Goal: Find specific page/section: Find specific page/section

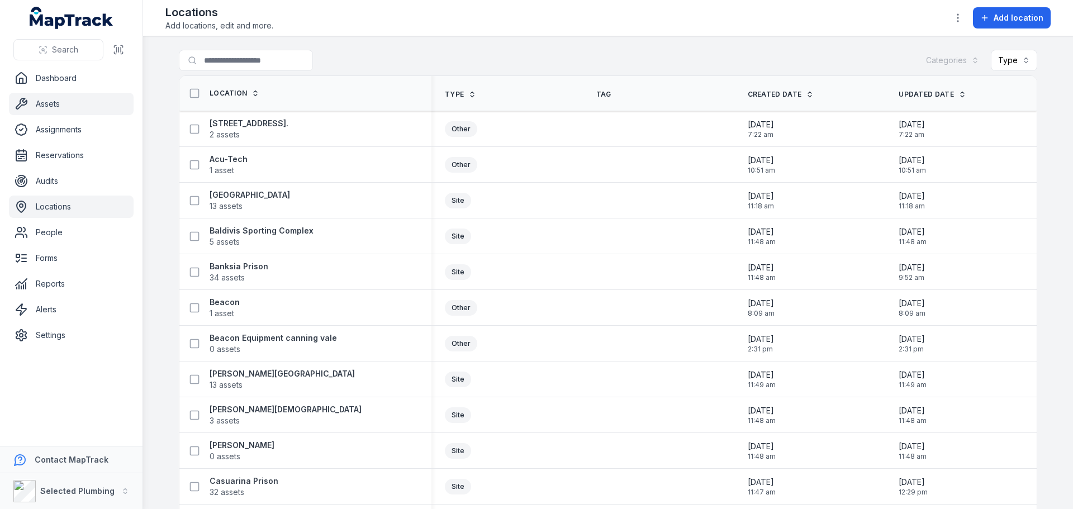
click at [65, 108] on link "Assets" at bounding box center [71, 104] width 125 height 22
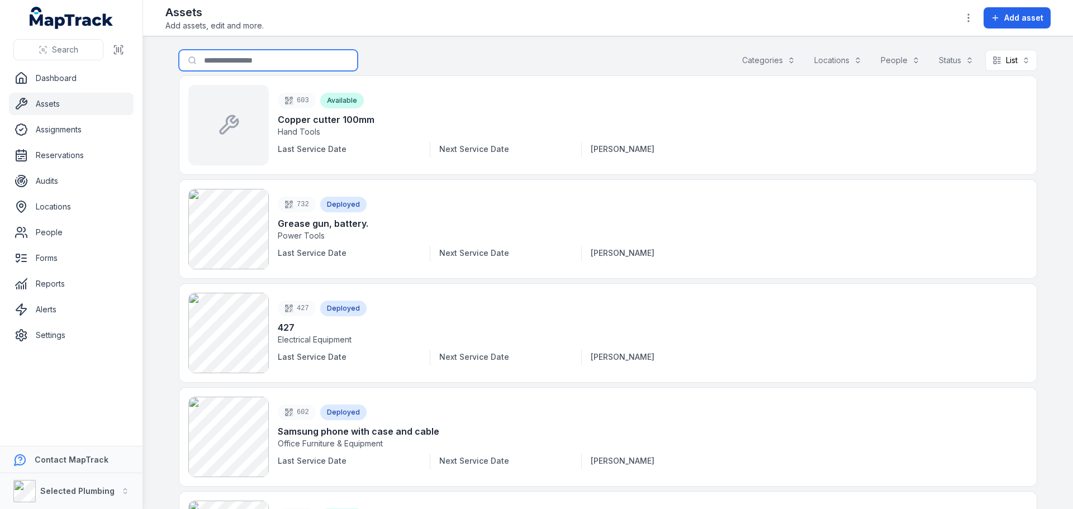
click at [234, 58] on input "Search for assets" at bounding box center [268, 60] width 179 height 21
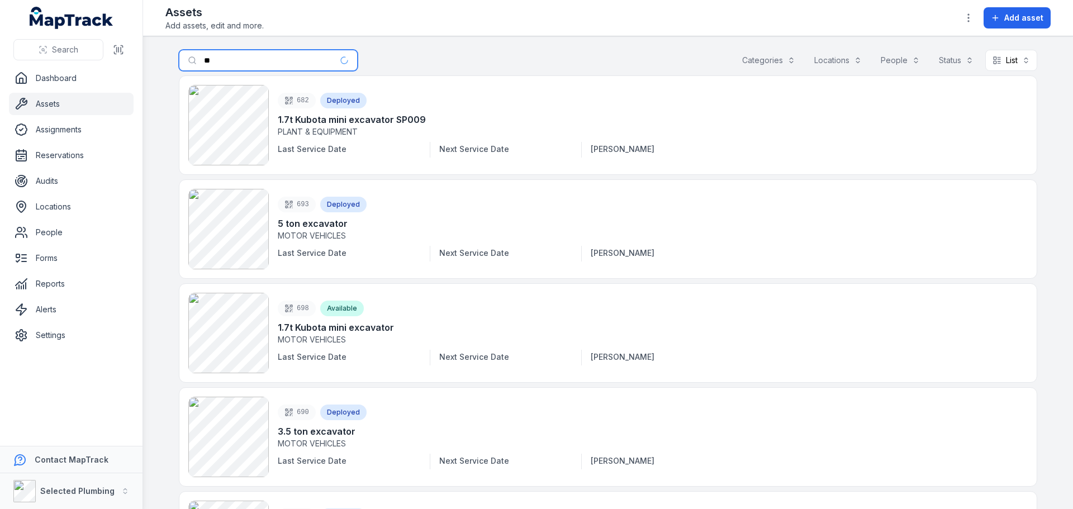
type input "*"
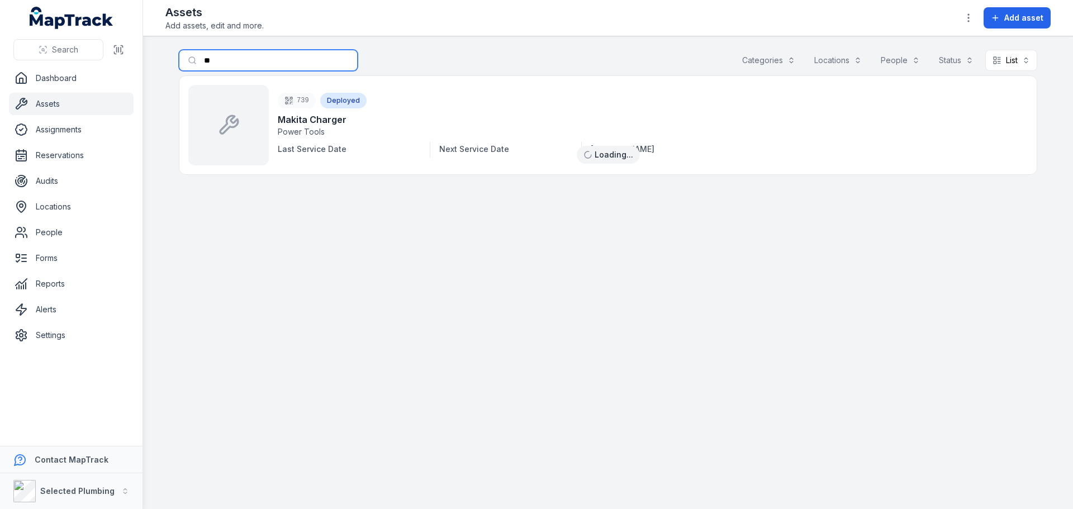
type input "*"
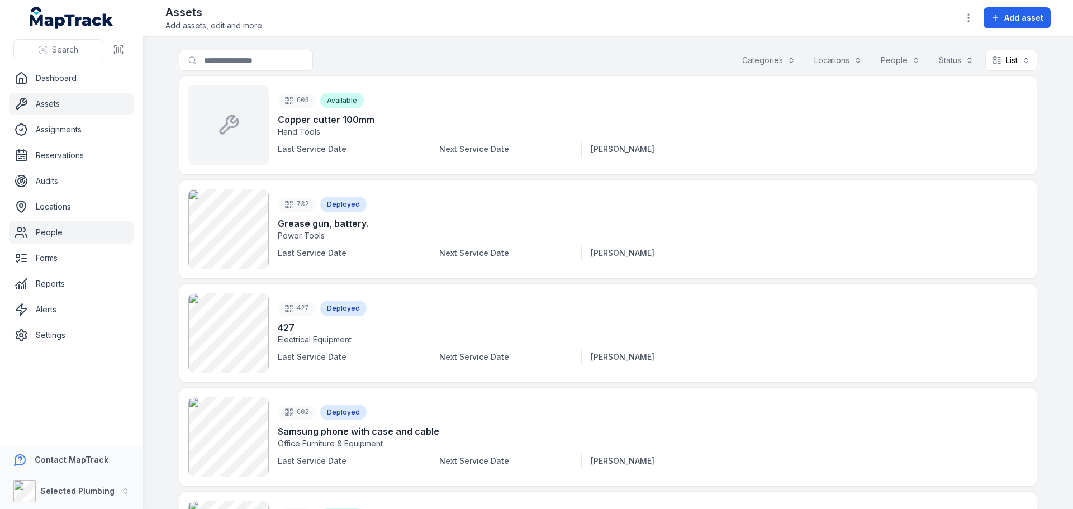
click at [45, 227] on link "People" at bounding box center [71, 232] width 125 height 22
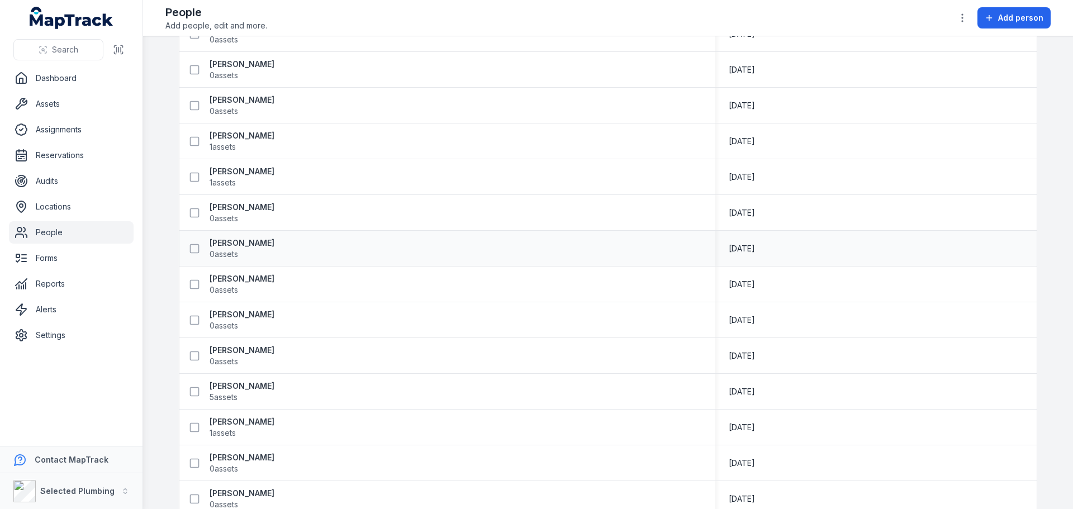
scroll to position [168, 0]
click at [465, 214] on div "Bagus Vinoputra 0 assets" at bounding box center [443, 212] width 518 height 22
click at [237, 203] on strong "[PERSON_NAME]" at bounding box center [242, 206] width 65 height 11
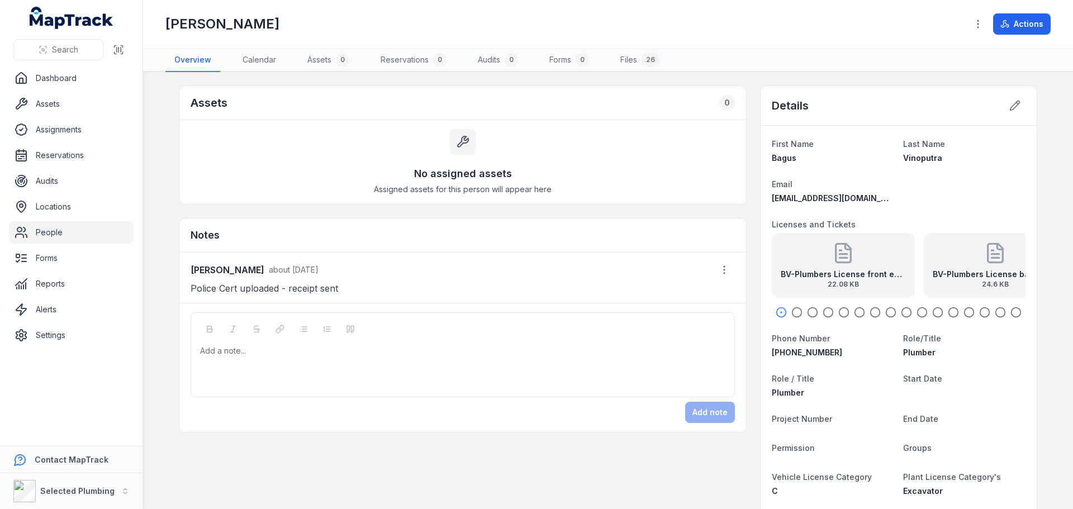
click at [792, 313] on icon "button" at bounding box center [796, 312] width 11 height 11
click at [808, 311] on icon "button" at bounding box center [812, 312] width 11 height 11
drag, startPoint x: 929, startPoint y: 266, endPoint x: 788, endPoint y: 266, distance: 140.8
click at [788, 266] on div "BV-Drivers Licence front exp [DATE] 26.98 KB" at bounding box center [767, 265] width 143 height 65
drag, startPoint x: 910, startPoint y: 260, endPoint x: 793, endPoint y: 260, distance: 116.8
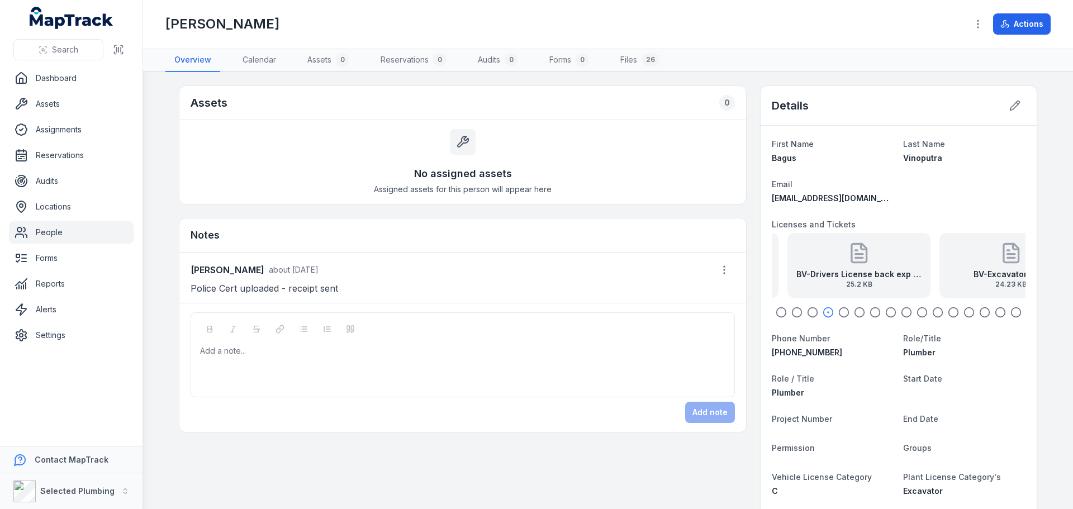
click at [793, 260] on div "BV-Drivers License back exp [DATE] 25.2 KB" at bounding box center [858, 265] width 143 height 65
drag, startPoint x: 913, startPoint y: 261, endPoint x: 774, endPoint y: 261, distance: 139.1
click at [774, 261] on div "BV-Excavator back 24.23 KB" at bounding box center [771, 265] width 143 height 65
drag, startPoint x: 897, startPoint y: 256, endPoint x: 834, endPoint y: 261, distance: 63.3
click at [834, 261] on icon at bounding box center [835, 253] width 22 height 22
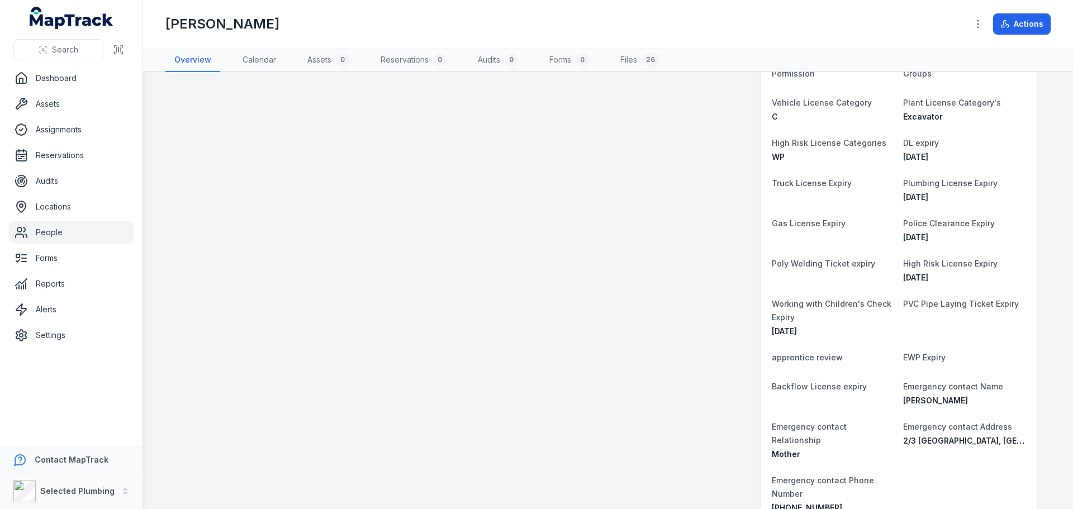
scroll to position [391, 0]
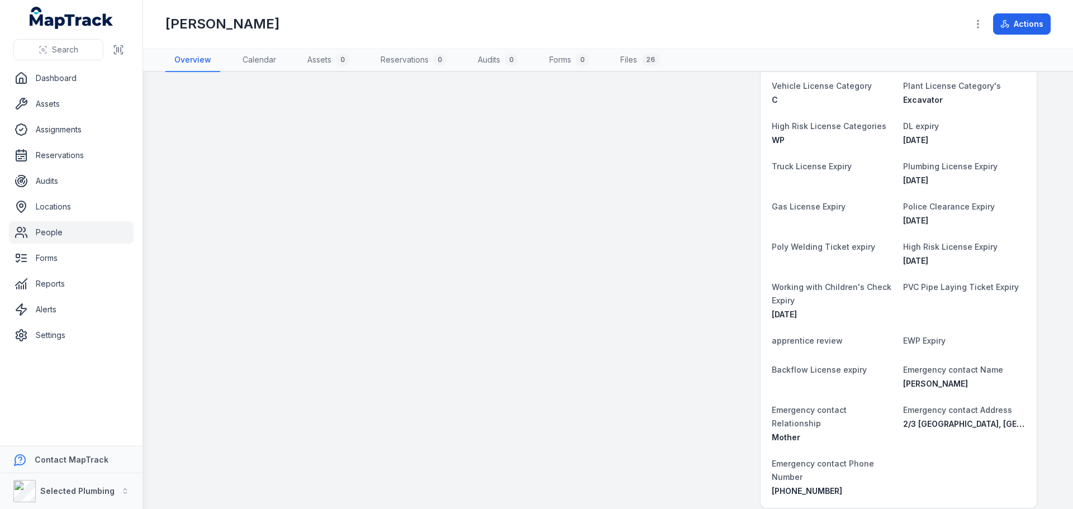
click at [782, 293] on dt "Working with Children's Check Expiry" at bounding box center [833, 293] width 122 height 27
click at [785, 315] on span "[DATE]" at bounding box center [784, 314] width 25 height 9
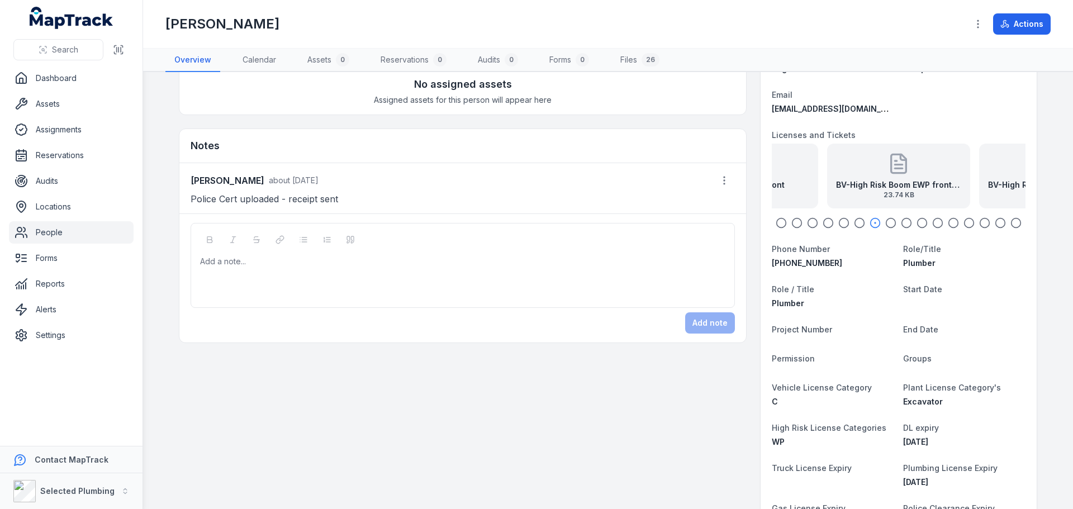
scroll to position [112, 0]
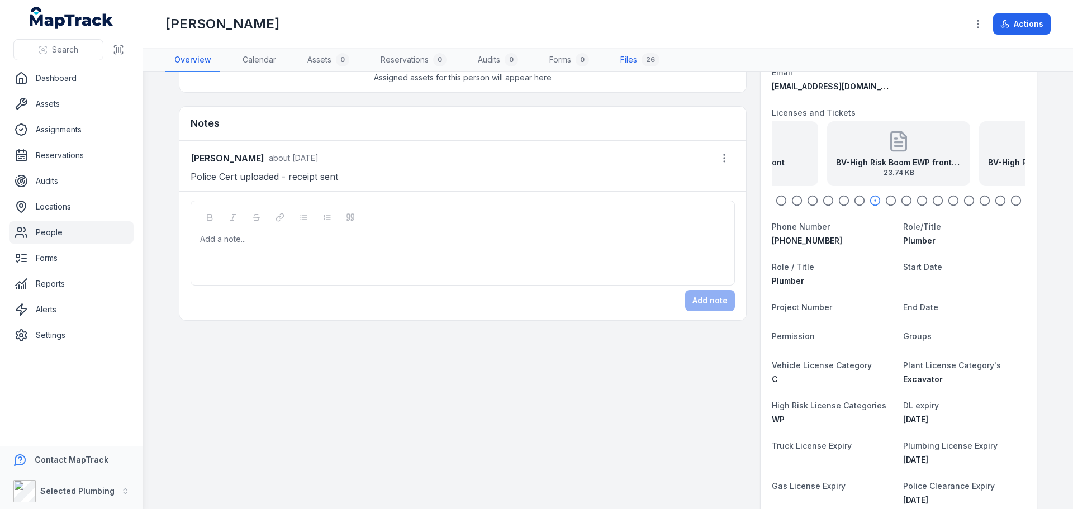
click at [633, 61] on link "Files 26" at bounding box center [639, 60] width 57 height 23
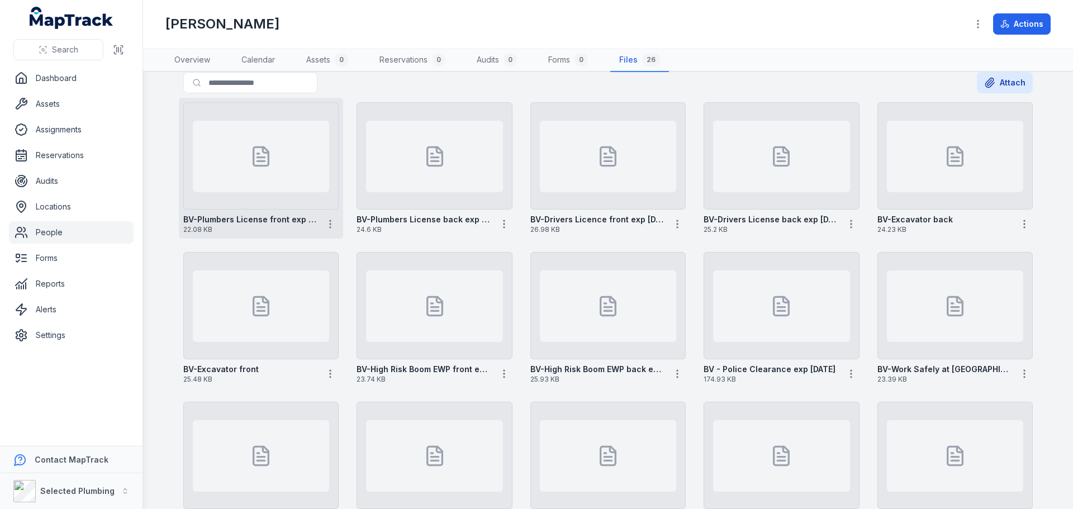
click at [264, 169] on div at bounding box center [261, 157] width 136 height 72
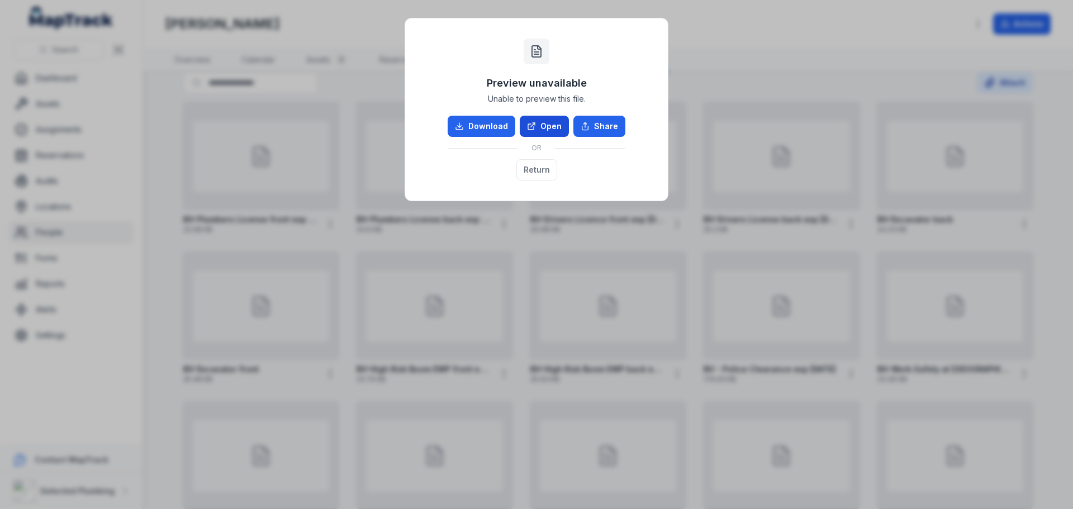
click at [549, 123] on link "Open" at bounding box center [544, 126] width 49 height 21
click at [602, 124] on button "Share" at bounding box center [599, 126] width 52 height 21
click at [535, 167] on button "Return" at bounding box center [536, 169] width 41 height 21
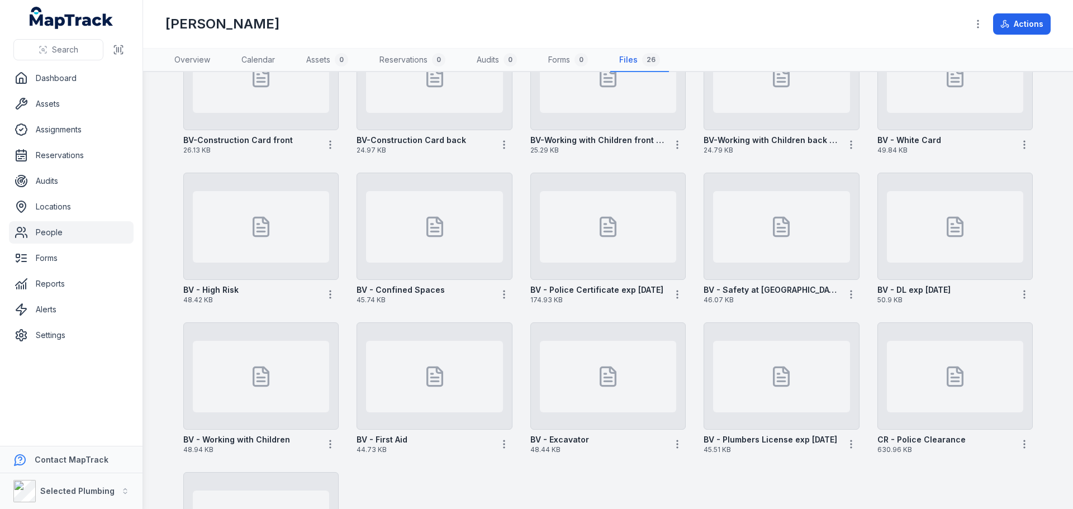
scroll to position [404, 0]
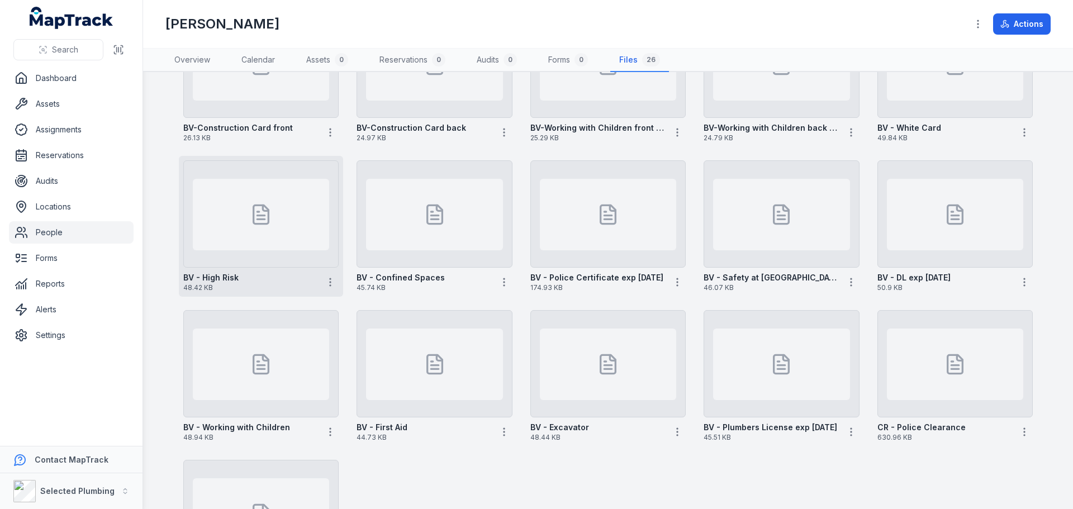
click at [283, 225] on div at bounding box center [261, 215] width 136 height 72
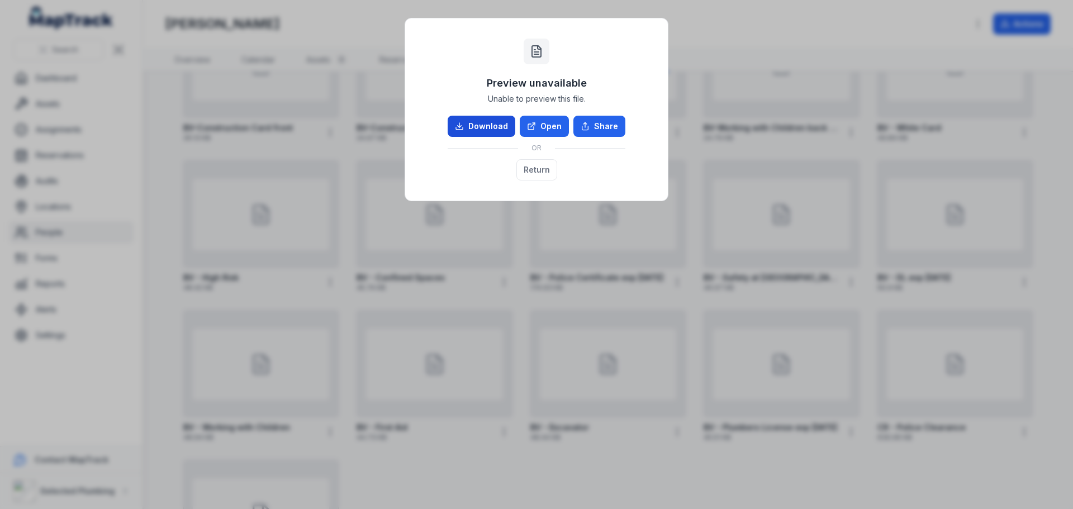
click at [496, 125] on link "Download" at bounding box center [481, 126] width 68 height 21
click at [743, 37] on div "Preview unavailable Unable to preview this file. Download Open Share OR Return" at bounding box center [536, 254] width 1073 height 509
click at [736, 27] on div "Preview unavailable Unable to preview this file. Download Open Share OR Return" at bounding box center [536, 254] width 1073 height 509
click at [544, 169] on button "Return" at bounding box center [536, 169] width 41 height 21
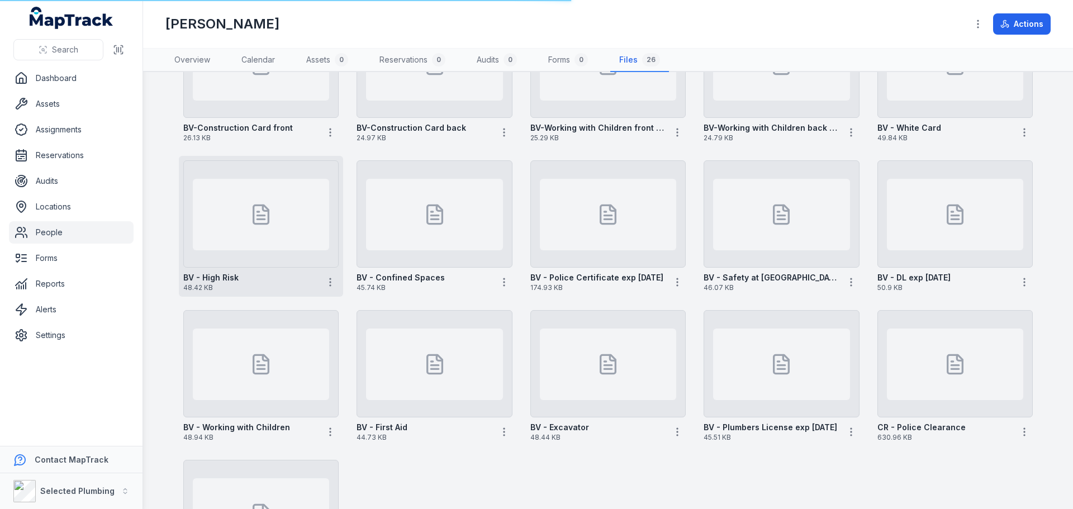
click at [298, 247] on div at bounding box center [261, 215] width 136 height 72
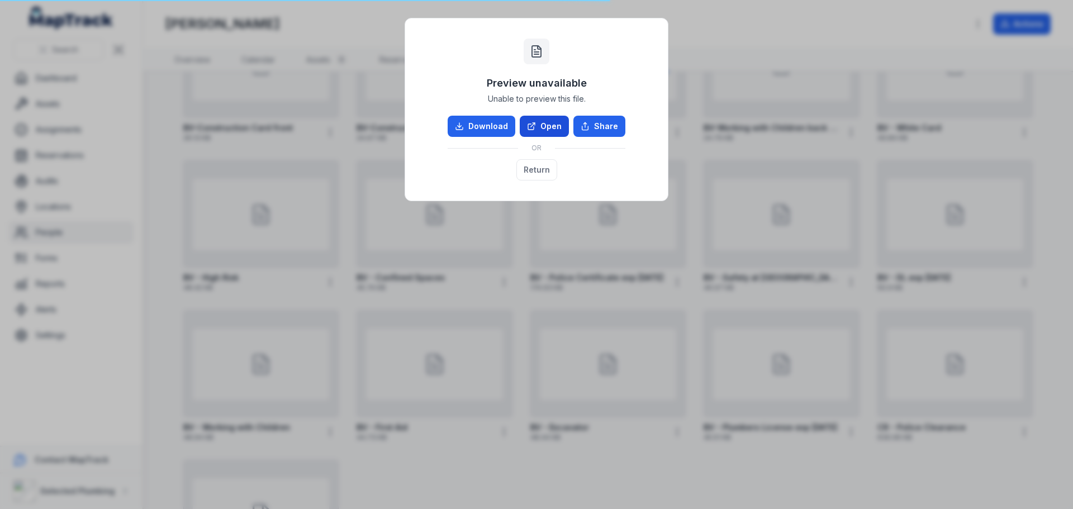
click at [527, 121] on link "Open" at bounding box center [544, 126] width 49 height 21
click at [540, 166] on button "Return" at bounding box center [536, 169] width 41 height 21
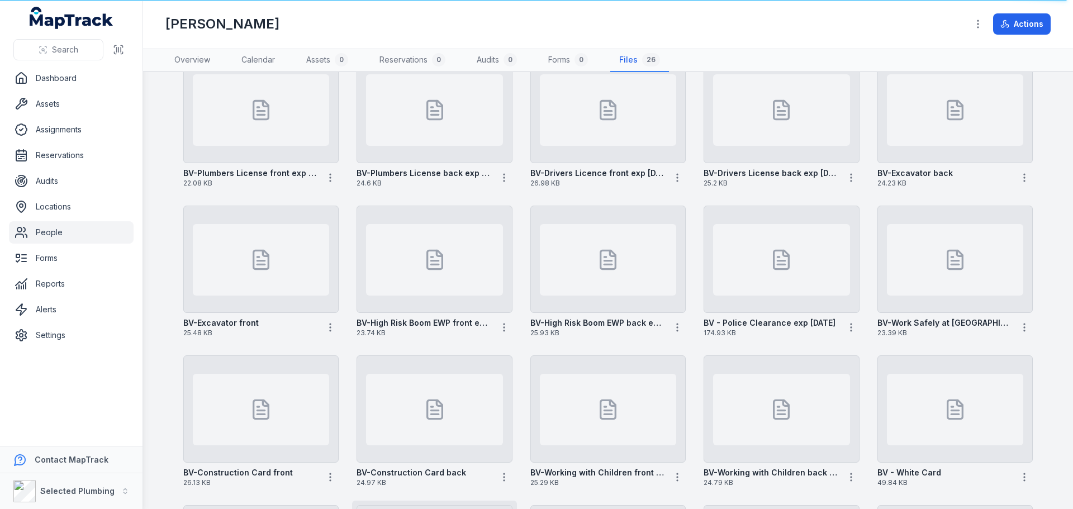
scroll to position [0, 0]
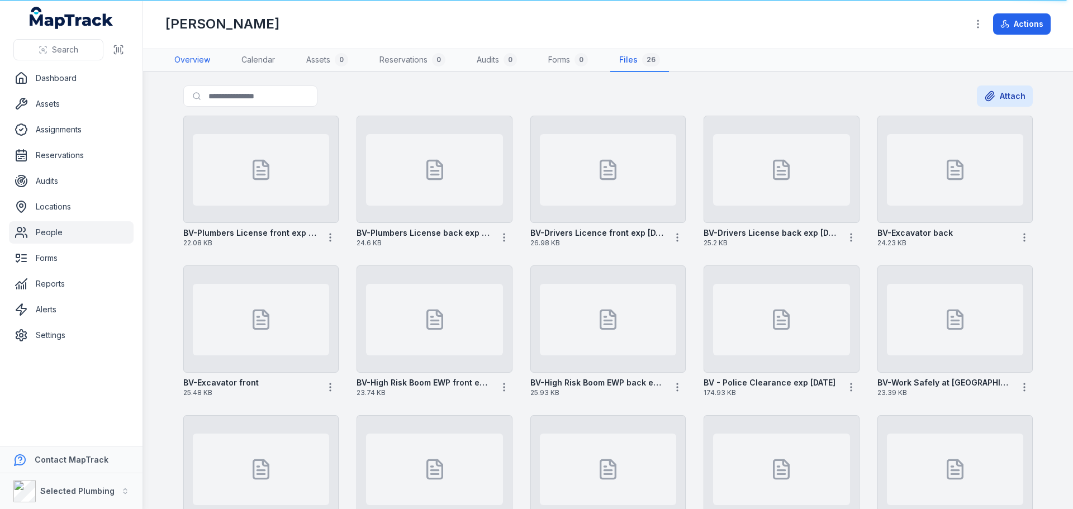
click at [194, 58] on link "Overview" at bounding box center [192, 60] width 54 height 23
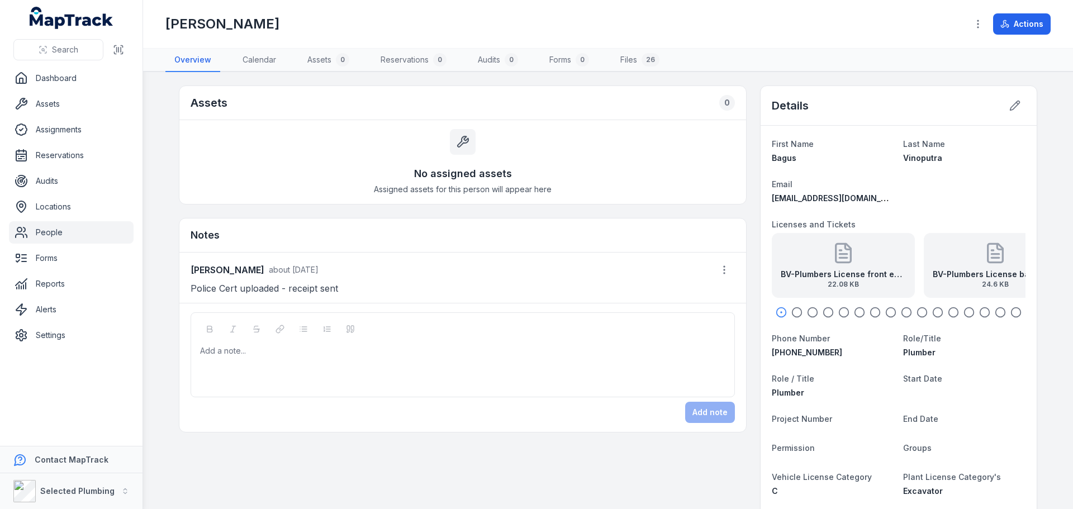
click at [44, 231] on link "People" at bounding box center [71, 232] width 125 height 22
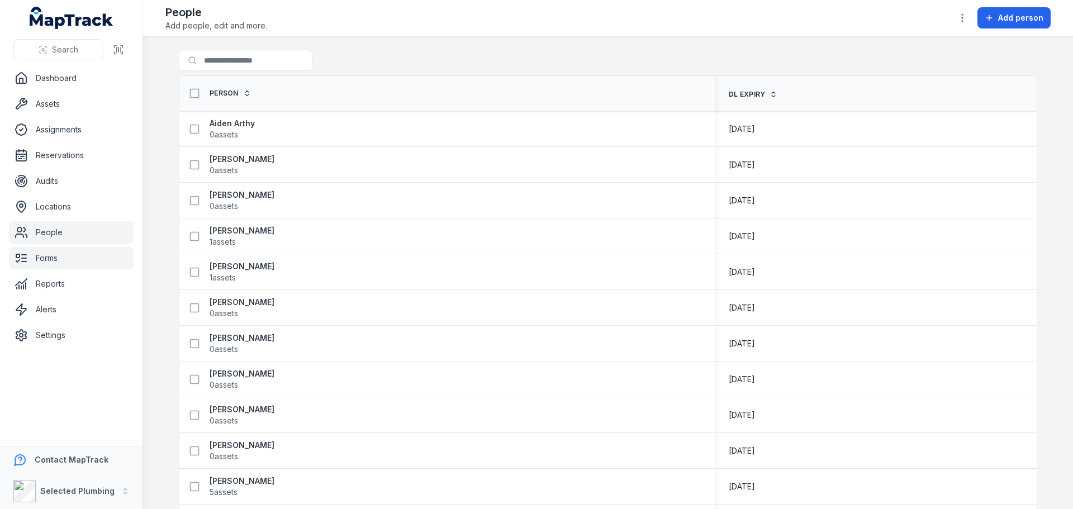
click at [61, 260] on link "Forms" at bounding box center [71, 258] width 125 height 22
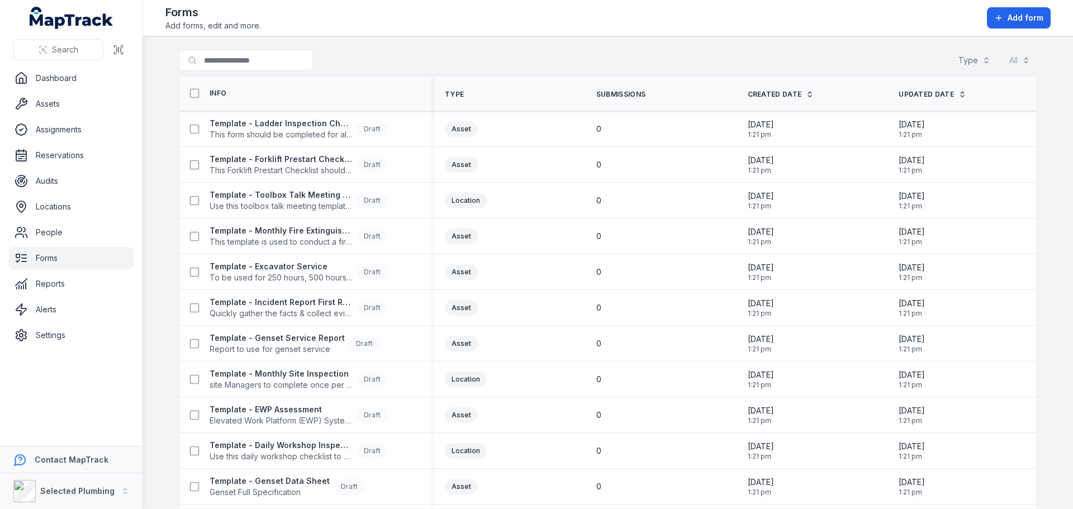
click at [409, 58] on div "Search for forms Type All" at bounding box center [608, 63] width 858 height 26
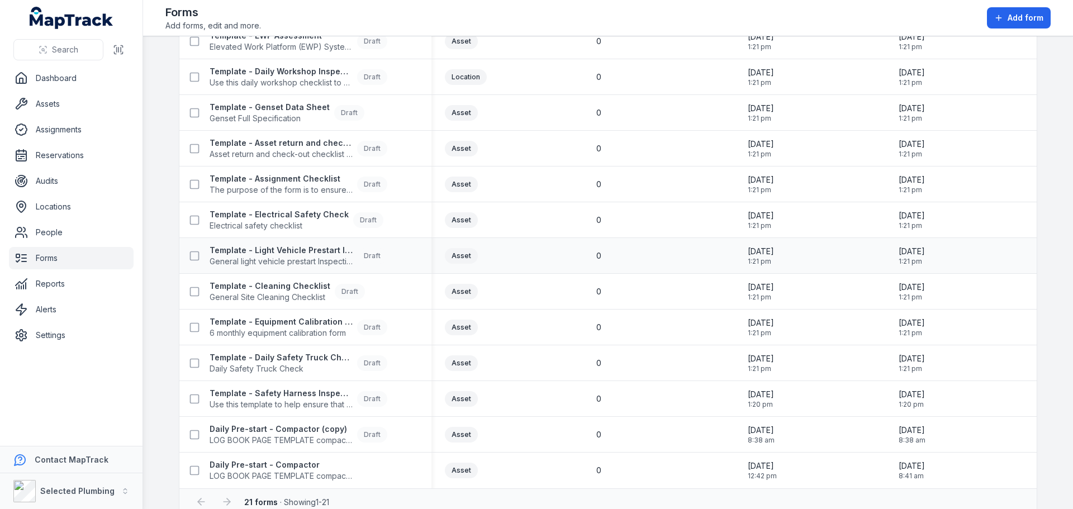
scroll to position [393, 0]
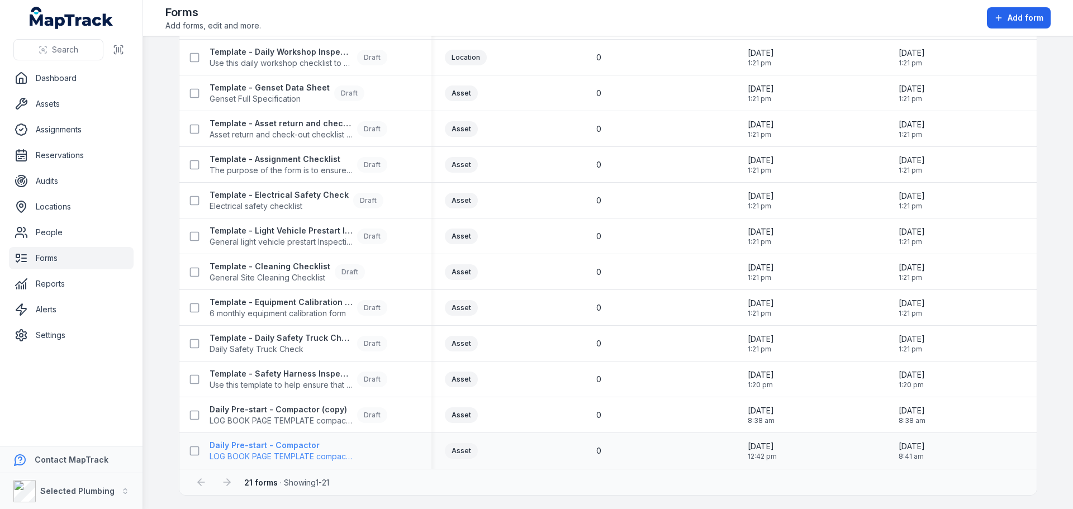
click at [294, 449] on strong "Daily Pre-start - Compactor" at bounding box center [281, 445] width 143 height 11
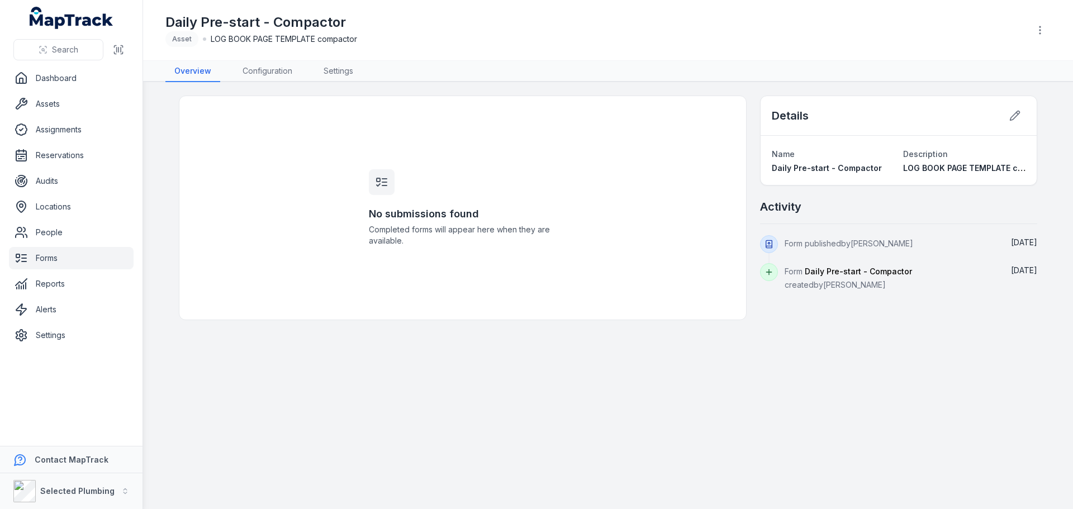
click at [402, 401] on main "No submissions found Completed forms will appear here when they are available. …" at bounding box center [608, 295] width 930 height 427
